Goal: Transaction & Acquisition: Subscribe to service/newsletter

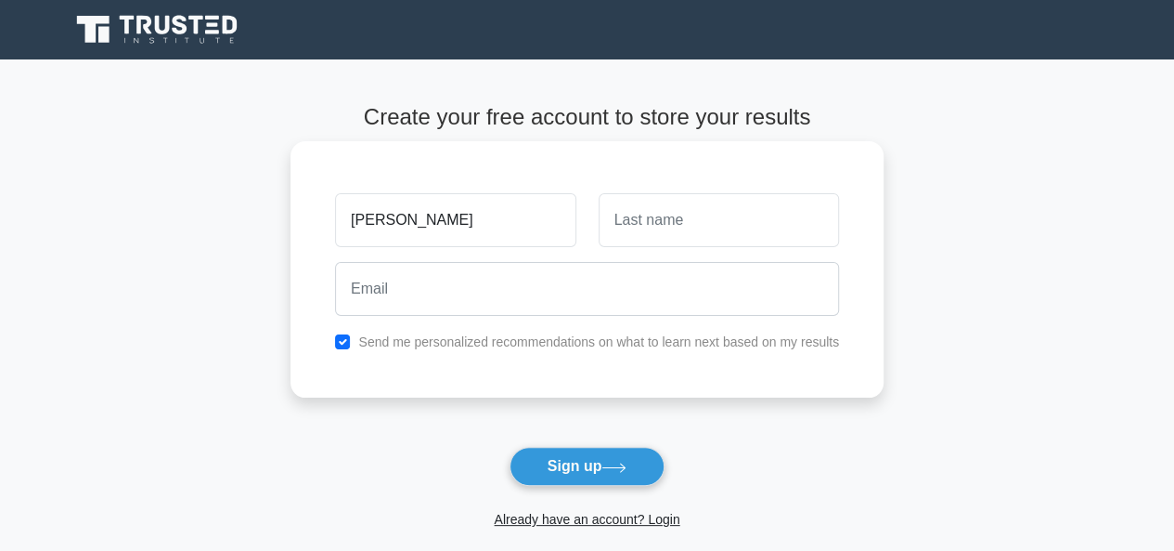
type input "[PERSON_NAME]"
click at [655, 228] on input "text" at bounding box center [719, 220] width 240 height 54
type input "Manyadza"
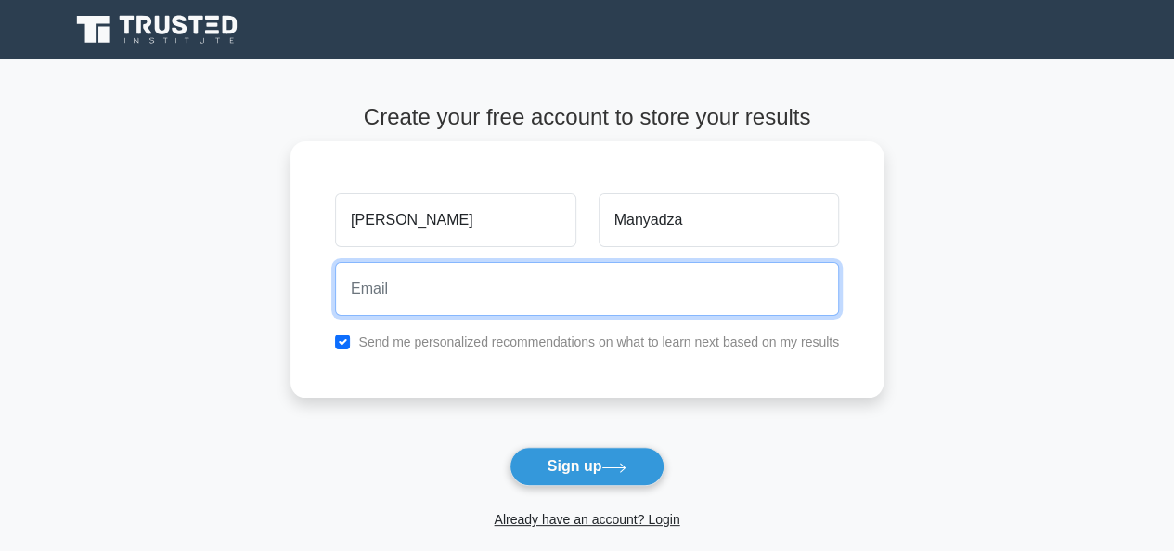
click at [575, 305] on input "email" at bounding box center [587, 289] width 504 height 54
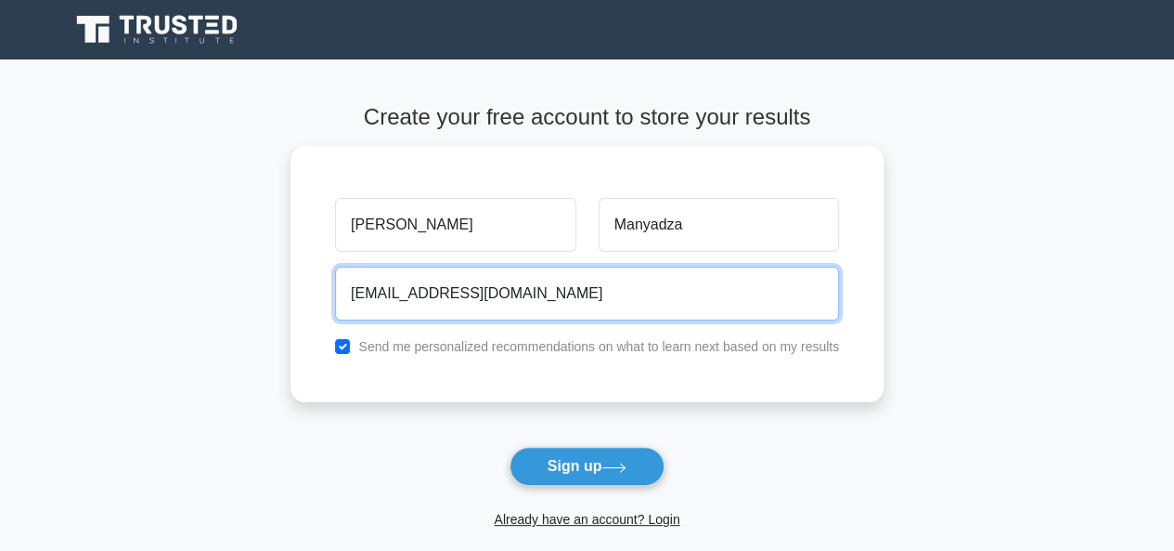
scroll to position [186, 0]
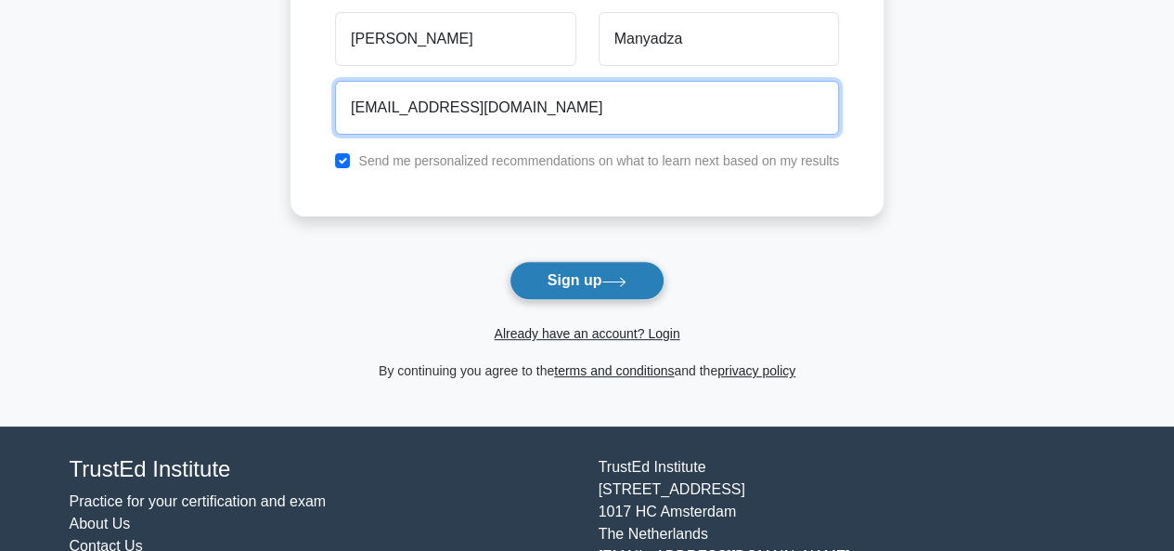
type input "[EMAIL_ADDRESS][DOMAIN_NAME]"
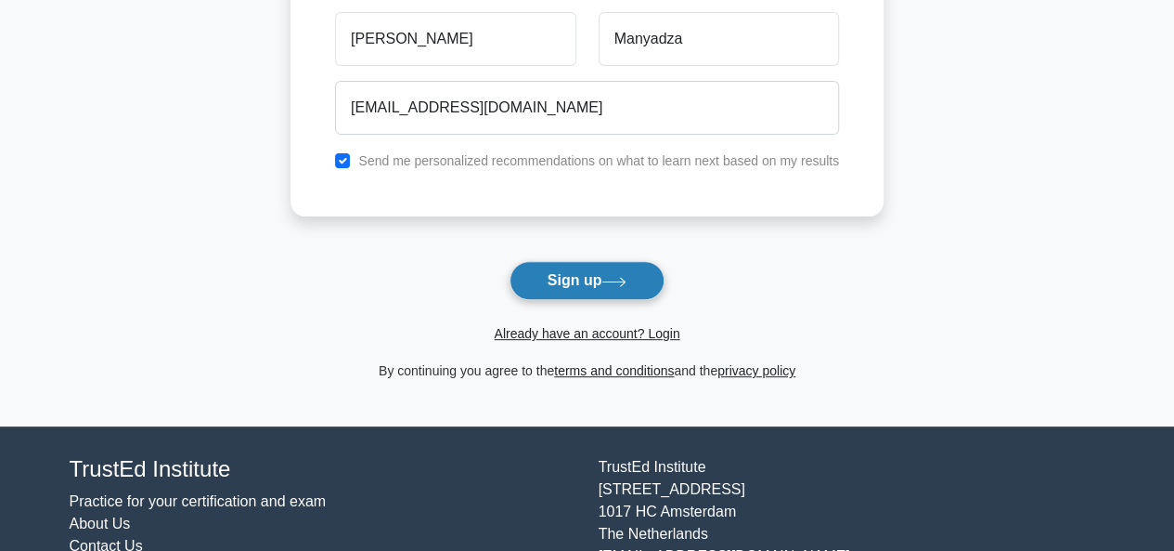
click at [607, 283] on button "Sign up" at bounding box center [588, 280] width 156 height 39
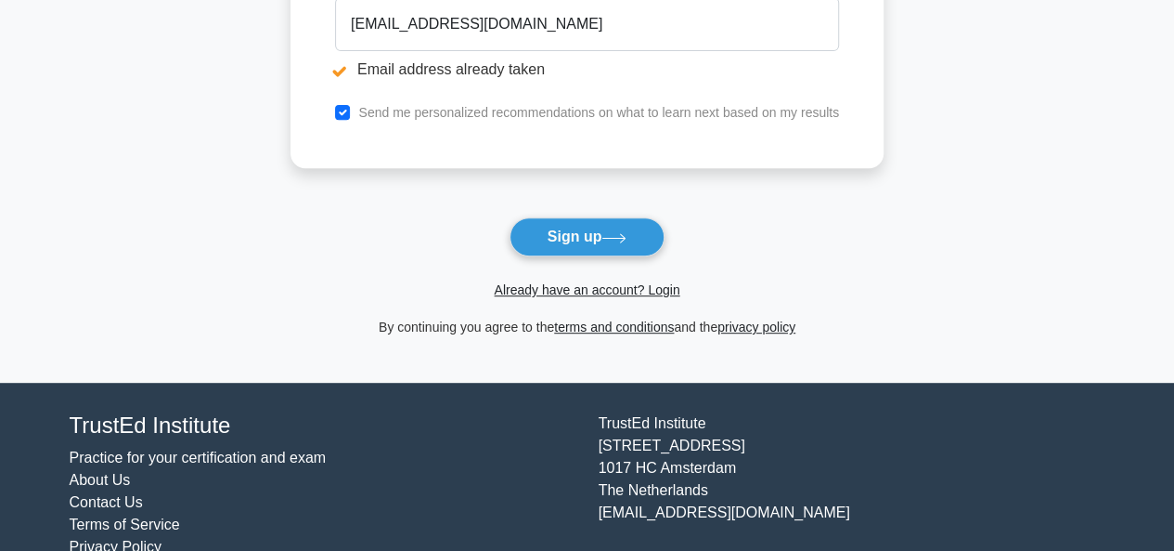
scroll to position [368, 0]
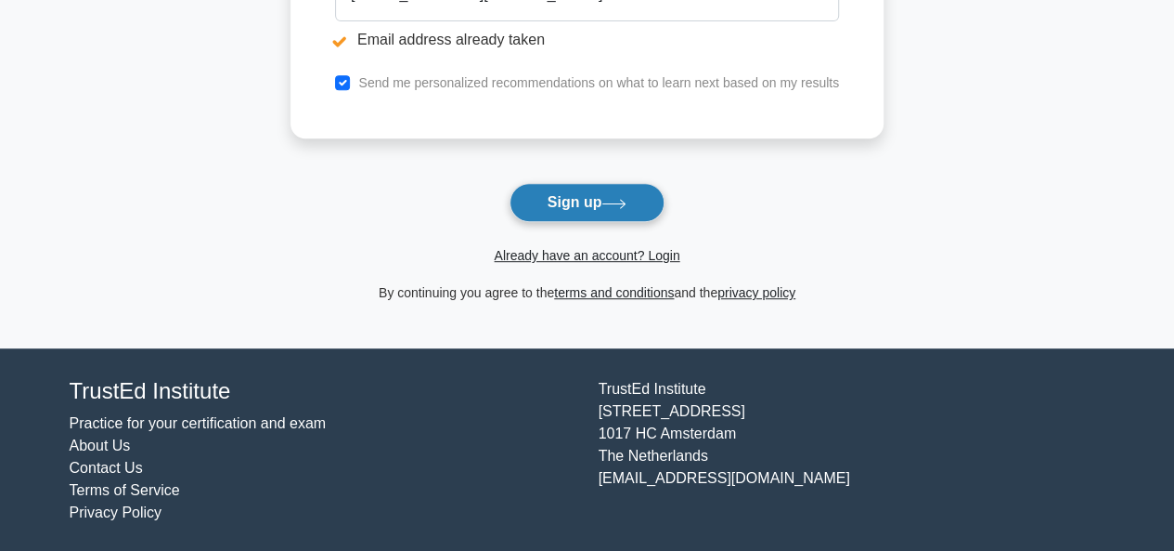
click at [581, 198] on button "Sign up" at bounding box center [588, 202] width 156 height 39
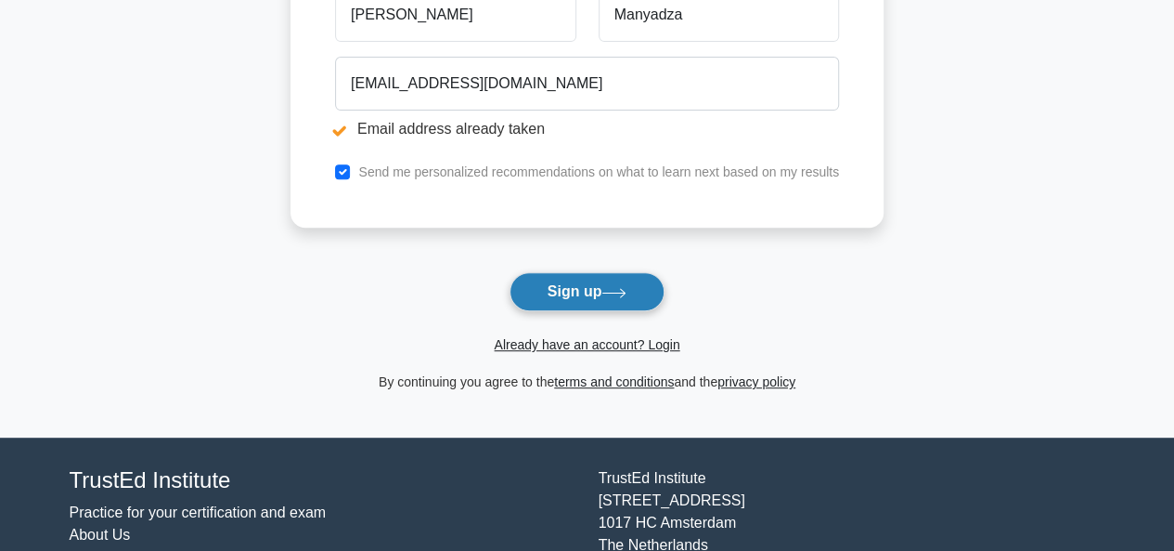
scroll to position [93, 0]
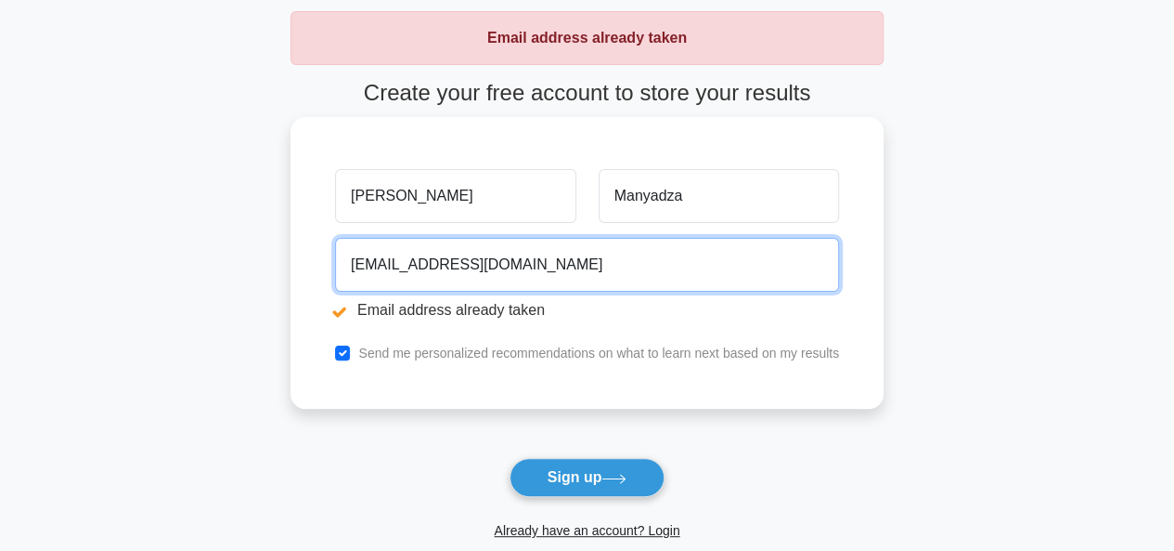
drag, startPoint x: 529, startPoint y: 266, endPoint x: 340, endPoint y: 257, distance: 189.6
click at [340, 257] on input "dmanyadza@gmail.com" at bounding box center [587, 265] width 504 height 54
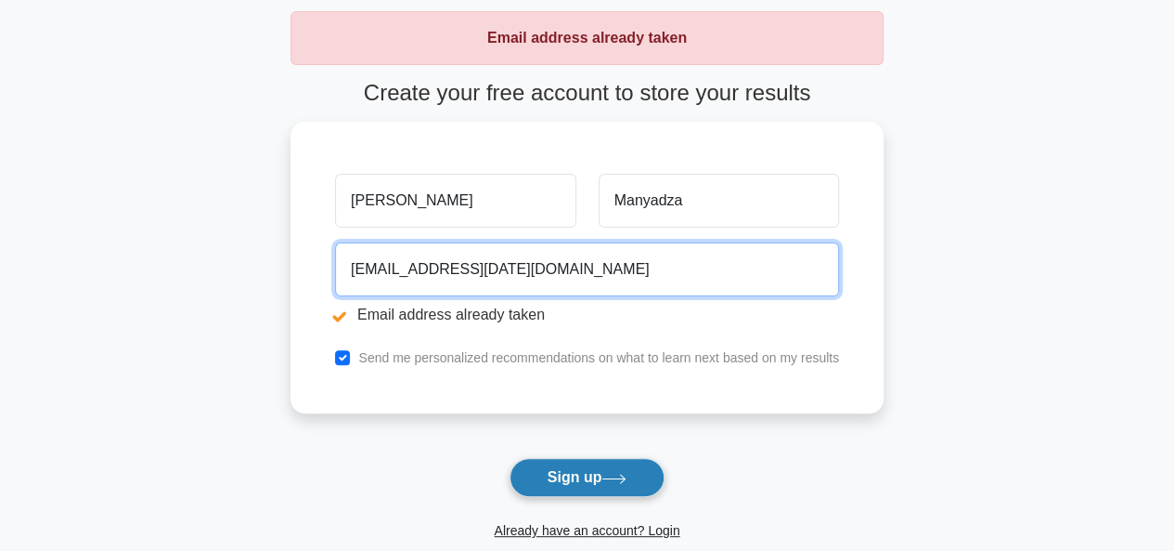
type input "douglasmanyadza.august26@gmail.com"
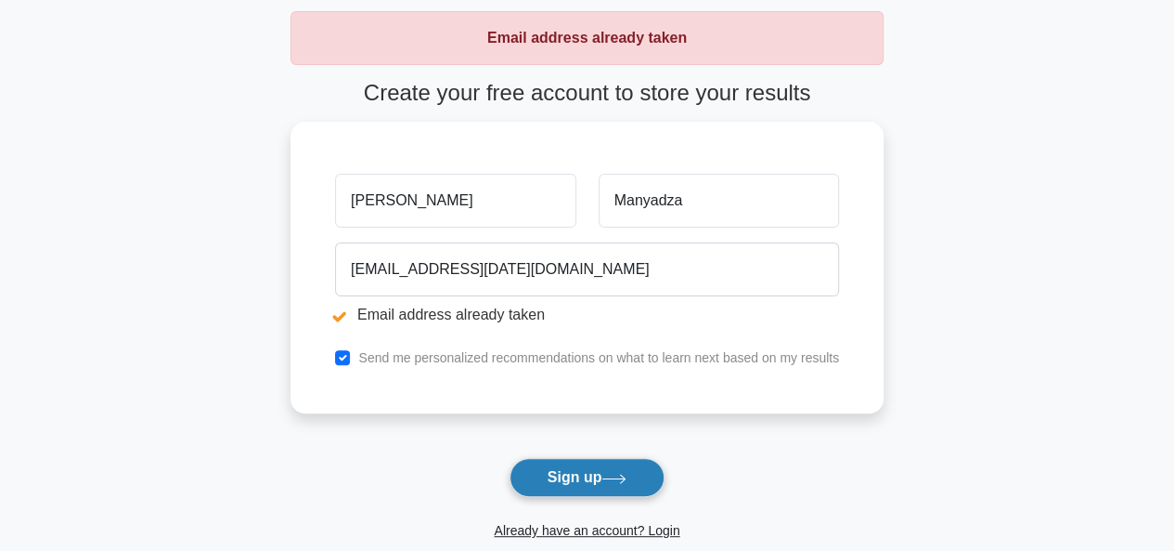
click at [542, 469] on button "Sign up" at bounding box center [588, 477] width 156 height 39
